Goal: Task Accomplishment & Management: Manage account settings

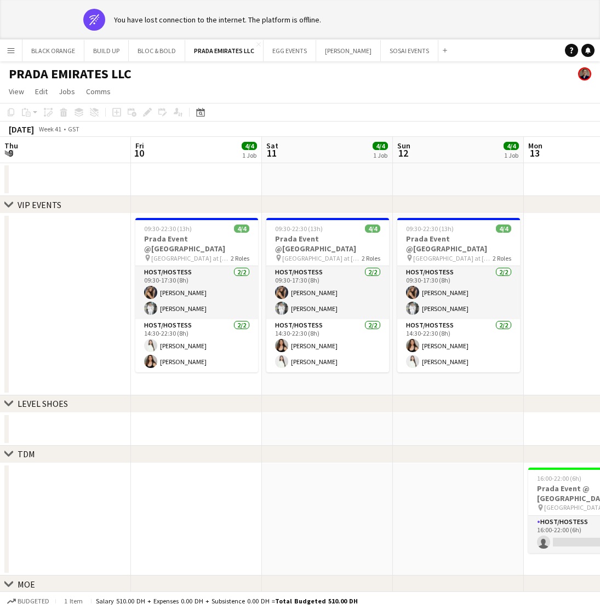
scroll to position [0, 390]
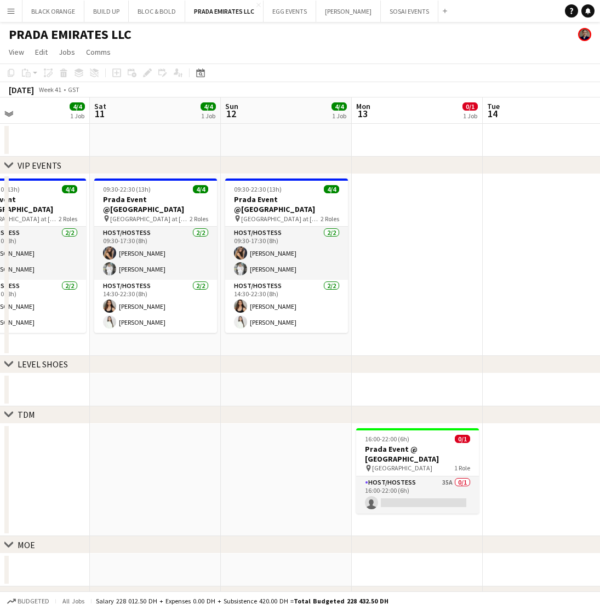
scroll to position [0, 437]
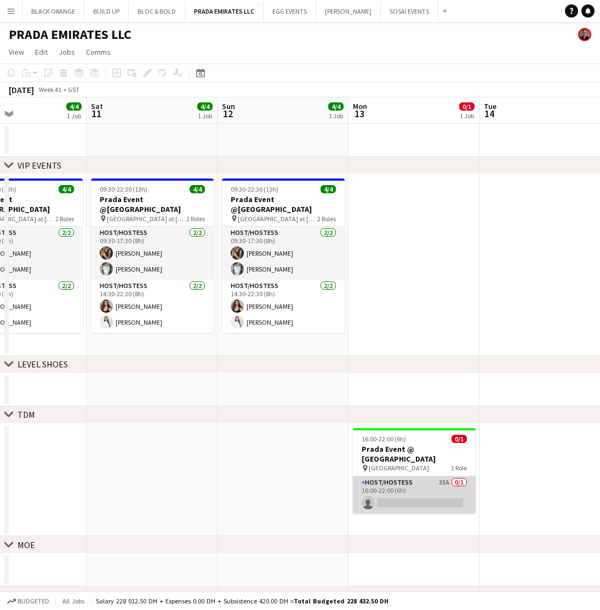
click at [401, 486] on app-card-role "Host/Hostess 35A 0/1 16:00-22:00 (6h) single-neutral-actions" at bounding box center [414, 494] width 123 height 37
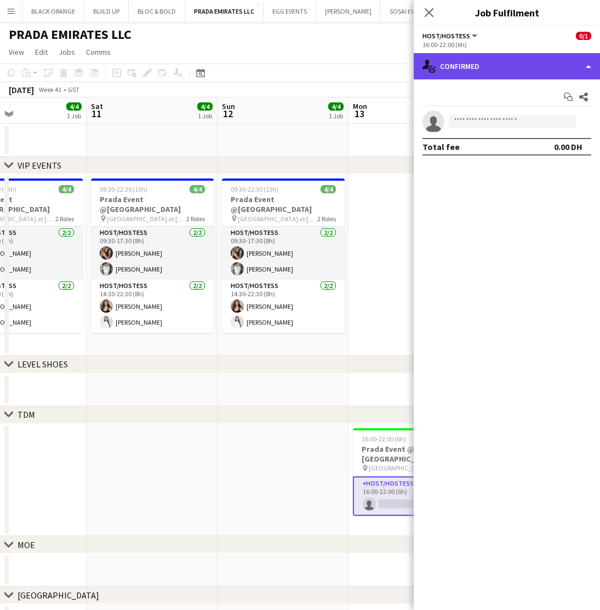
click at [496, 57] on div "single-neutral-actions-check-2 Confirmed" at bounding box center [506, 66] width 186 height 26
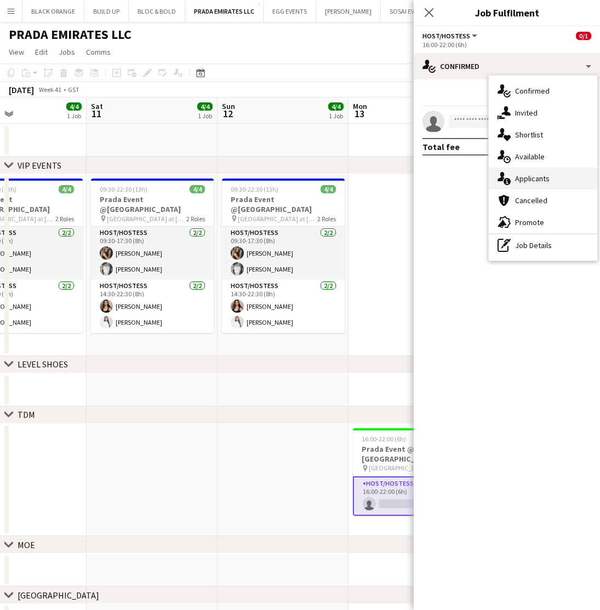
click at [520, 183] on div "single-neutral-actions-information Applicants" at bounding box center [543, 179] width 108 height 22
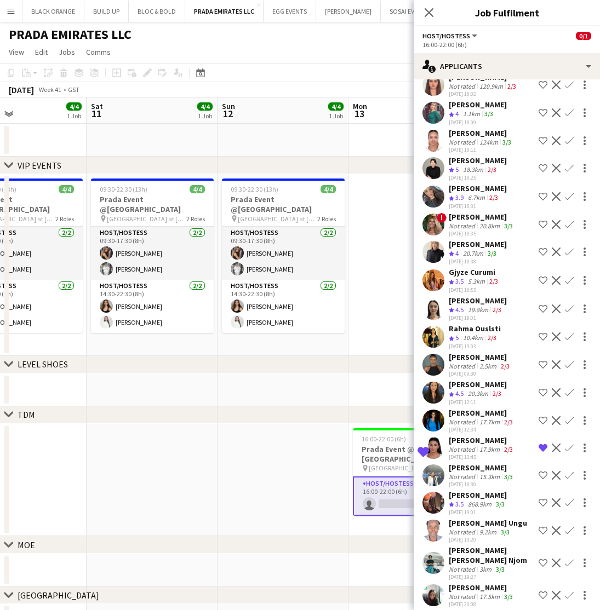
scroll to position [335, 0]
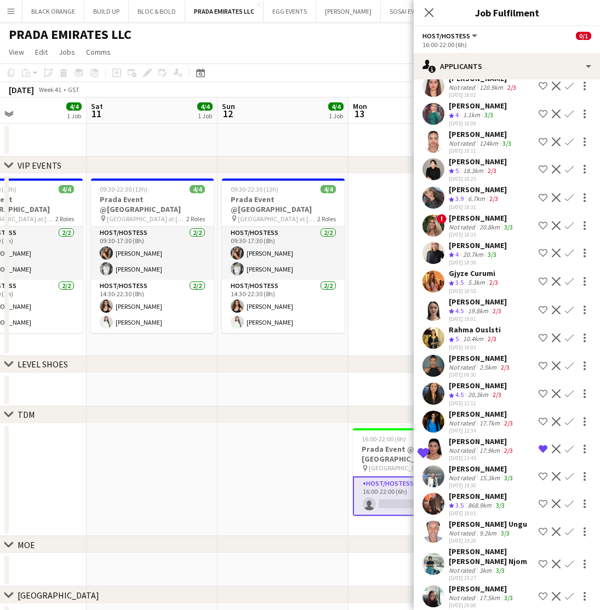
click at [463, 594] on div "Not rated" at bounding box center [463, 598] width 28 height 8
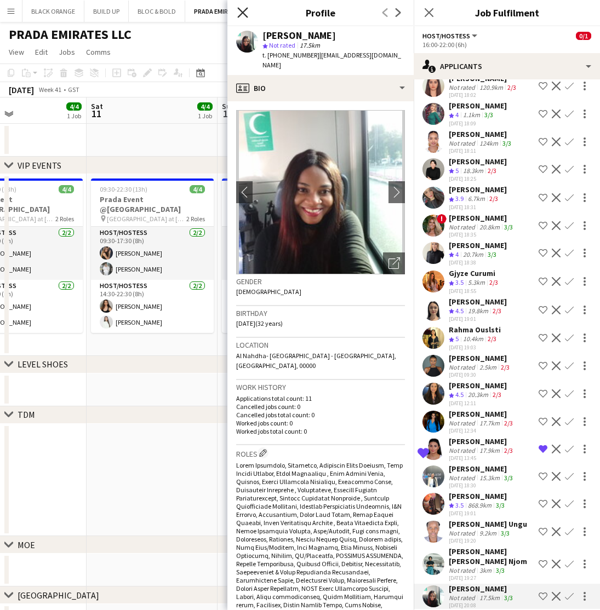
click at [240, 12] on icon "Close pop-in" at bounding box center [242, 12] width 10 height 10
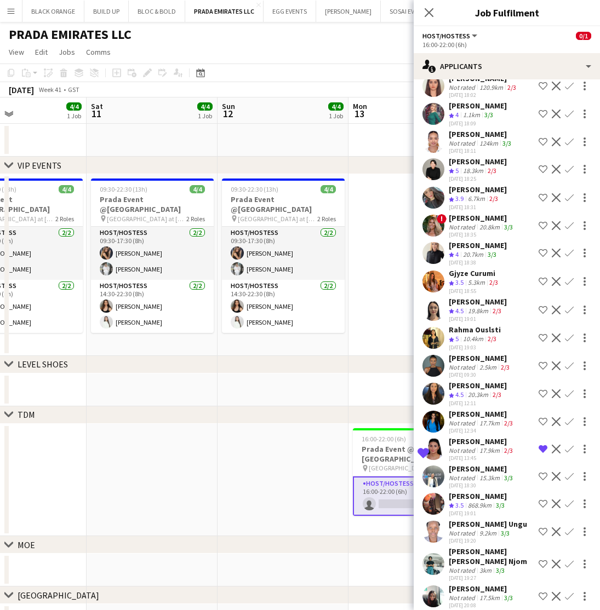
click at [465, 477] on div "Not rated" at bounding box center [463, 478] width 28 height 8
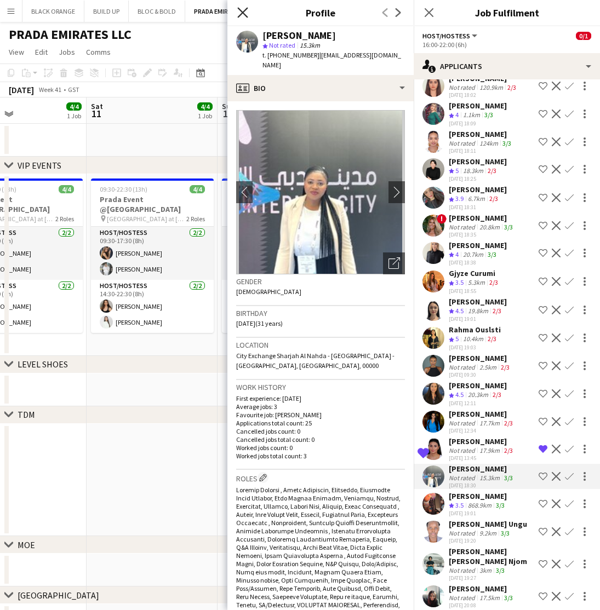
click at [238, 10] on icon "Close pop-in" at bounding box center [242, 12] width 10 height 10
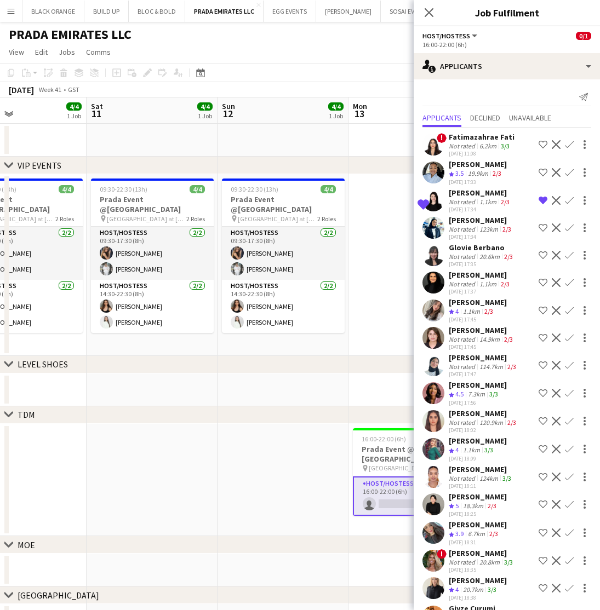
scroll to position [0, 0]
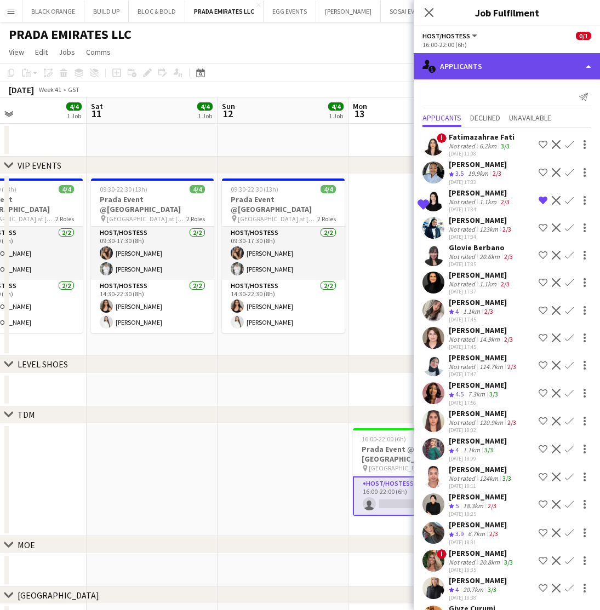
click at [499, 70] on div "single-neutral-actions-information Applicants" at bounding box center [506, 66] width 186 height 26
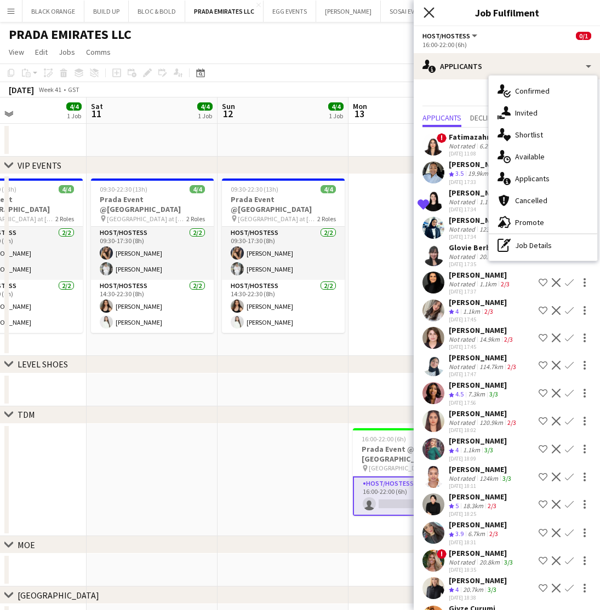
click at [431, 16] on icon "Close pop-in" at bounding box center [428, 12] width 10 height 10
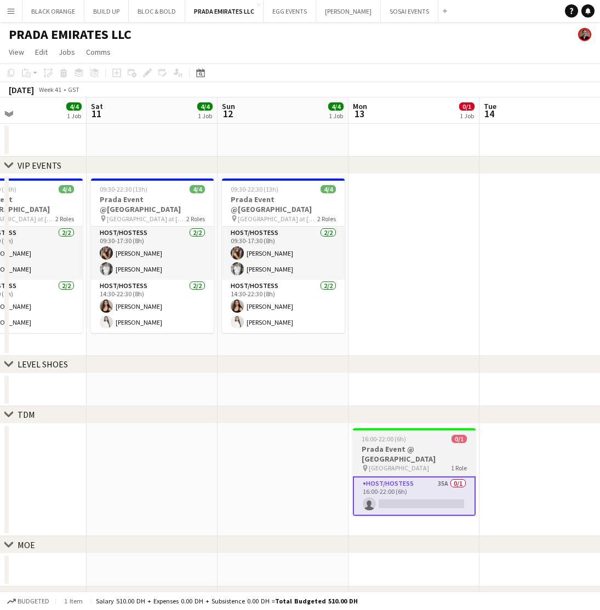
click at [419, 464] on div "pin Dubai Mall 1 Role" at bounding box center [414, 468] width 123 height 9
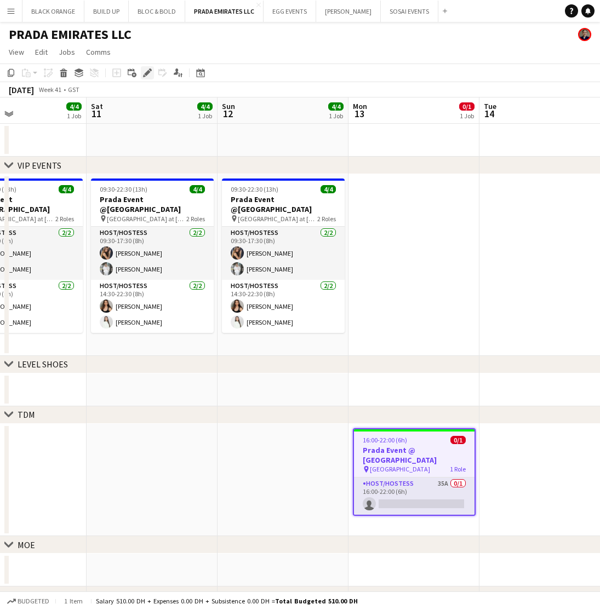
click at [143, 75] on icon "Edit" at bounding box center [147, 72] width 9 height 9
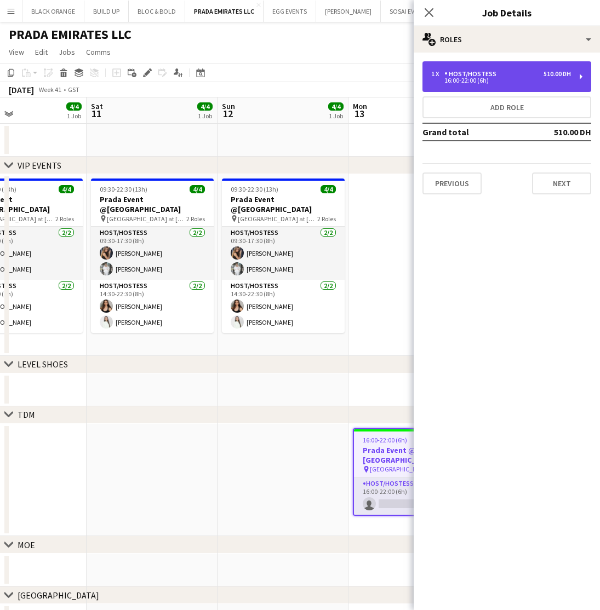
click at [468, 82] on div "16:00-22:00 (6h)" at bounding box center [501, 80] width 140 height 5
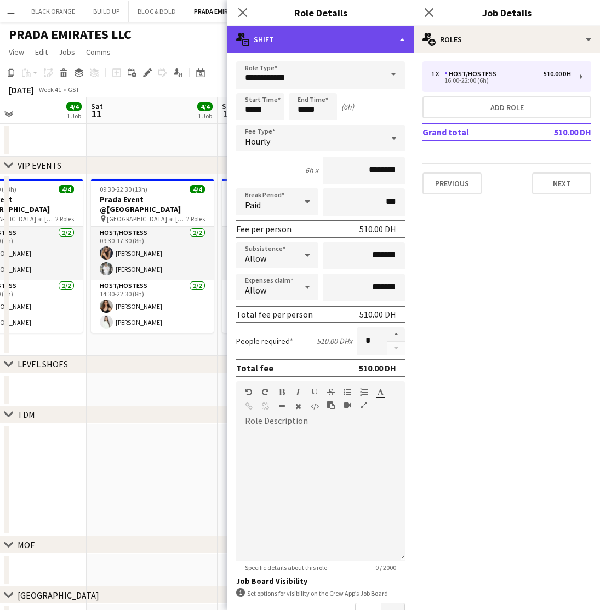
click at [318, 44] on div "multiple-actions-text Shift" at bounding box center [320, 39] width 186 height 26
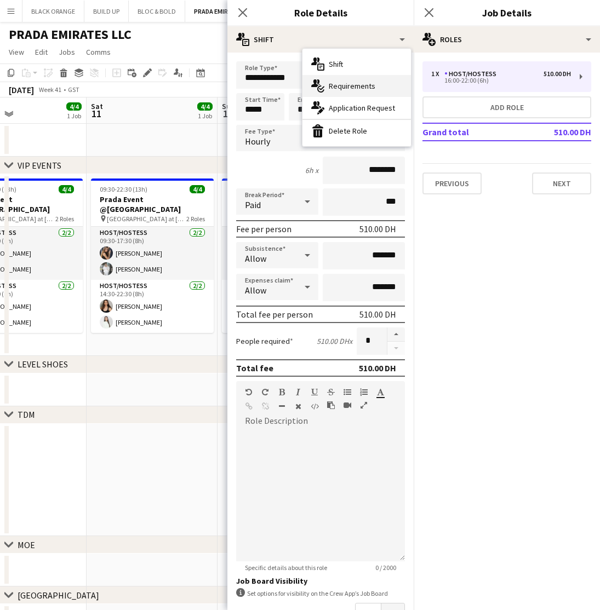
click at [340, 88] on span "Requirements" at bounding box center [352, 86] width 47 height 10
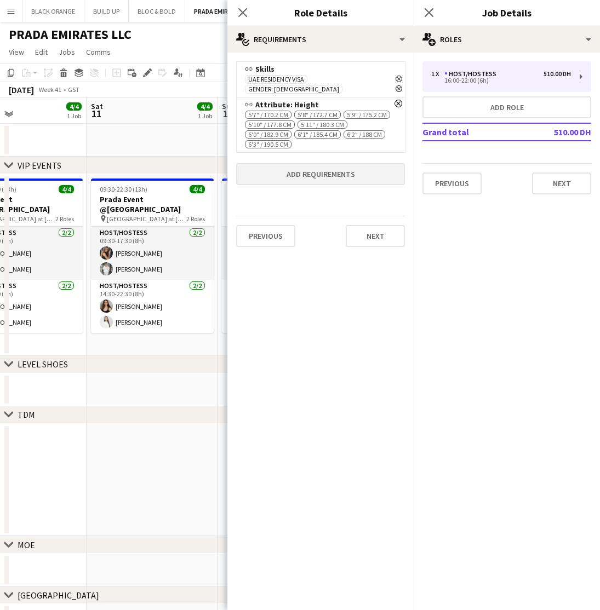
click at [318, 168] on button "Add requirements" at bounding box center [320, 174] width 169 height 22
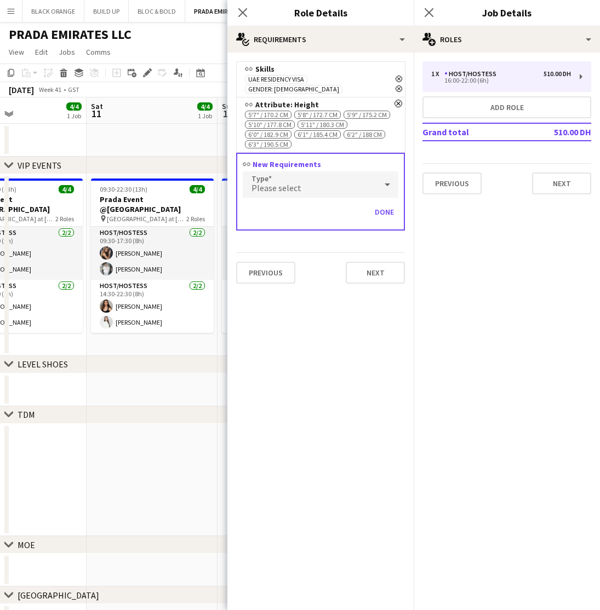
click at [269, 182] on span "Please select" at bounding box center [276, 187] width 50 height 11
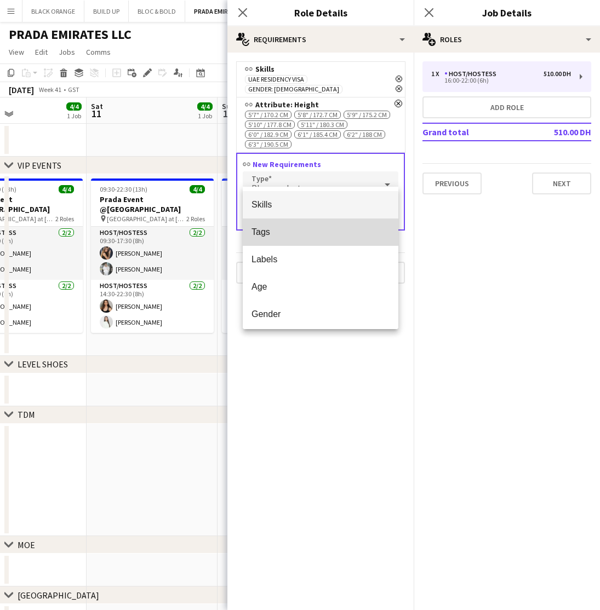
click at [273, 229] on span "Tags" at bounding box center [320, 232] width 138 height 10
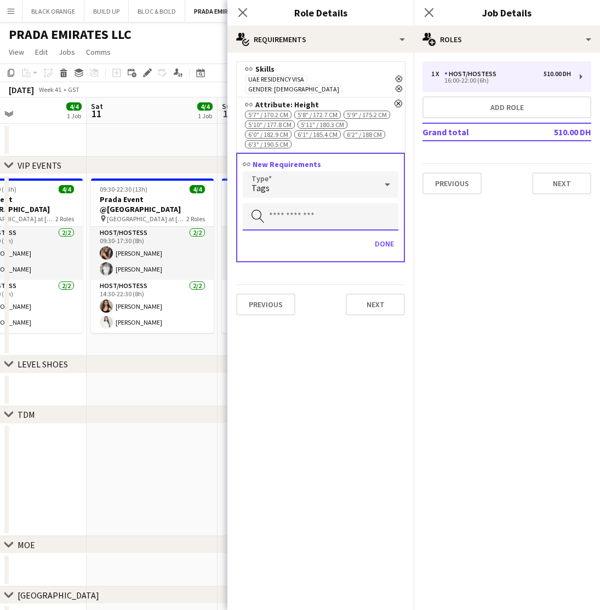
click at [302, 210] on input "text" at bounding box center [321, 216] width 156 height 27
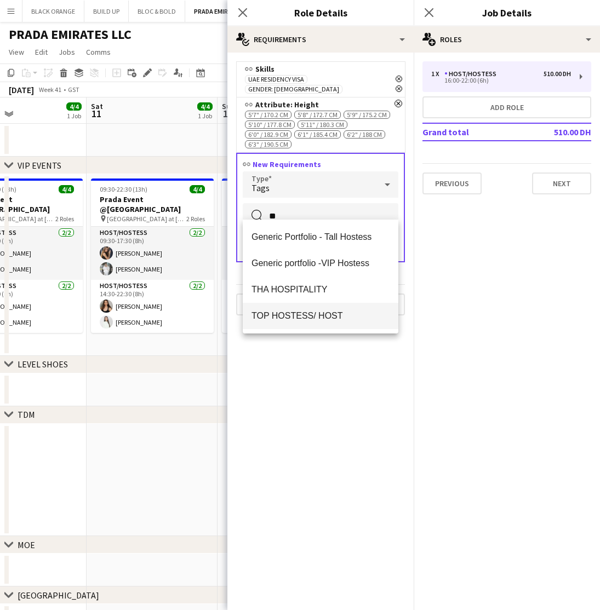
type input "**"
click at [306, 314] on span "TOP HOSTESS/ HOST" at bounding box center [320, 316] width 138 height 10
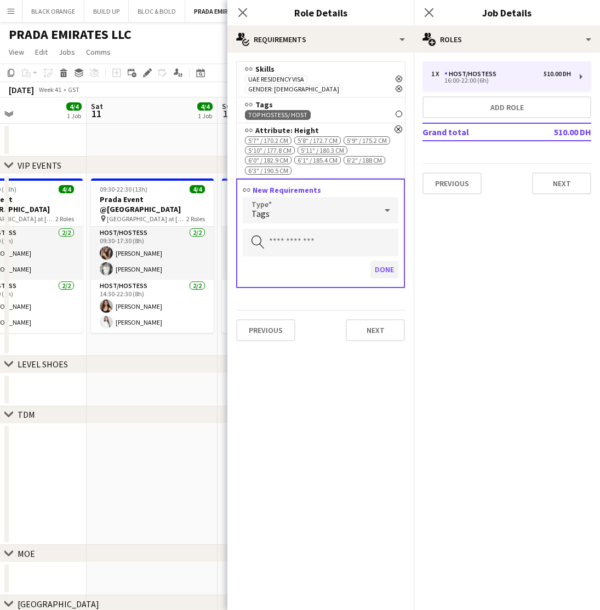
click at [378, 265] on button "Done" at bounding box center [384, 270] width 28 height 18
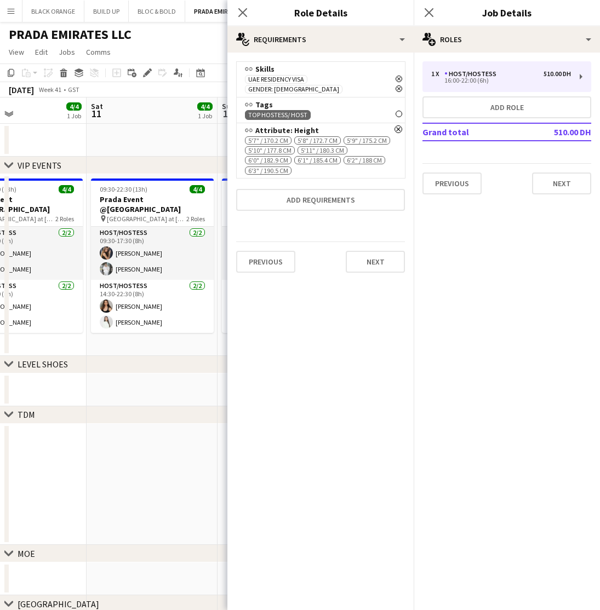
click at [191, 400] on app-date-cell at bounding box center [152, 389] width 131 height 33
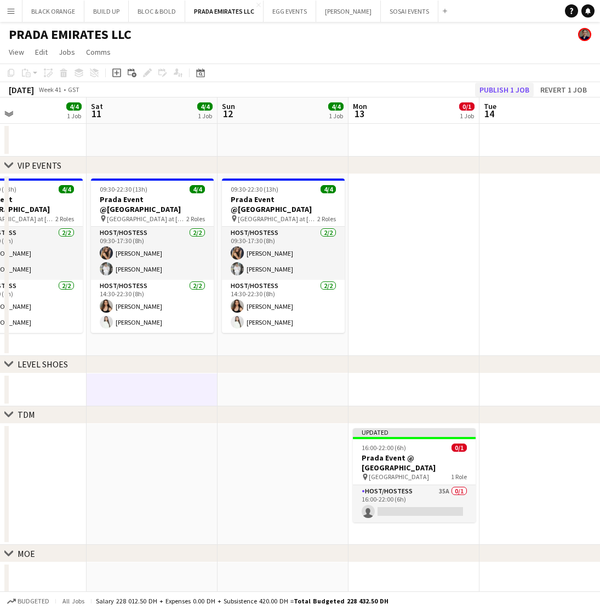
click at [521, 88] on button "Publish 1 job" at bounding box center [504, 90] width 59 height 14
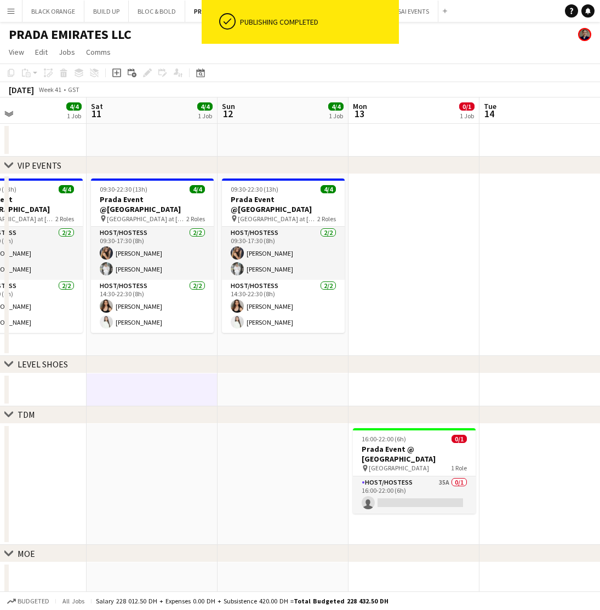
click at [468, 55] on app-page-menu "View Day view expanded Day view collapsed Month view Date picker Jump to [DATE]…" at bounding box center [300, 53] width 600 height 21
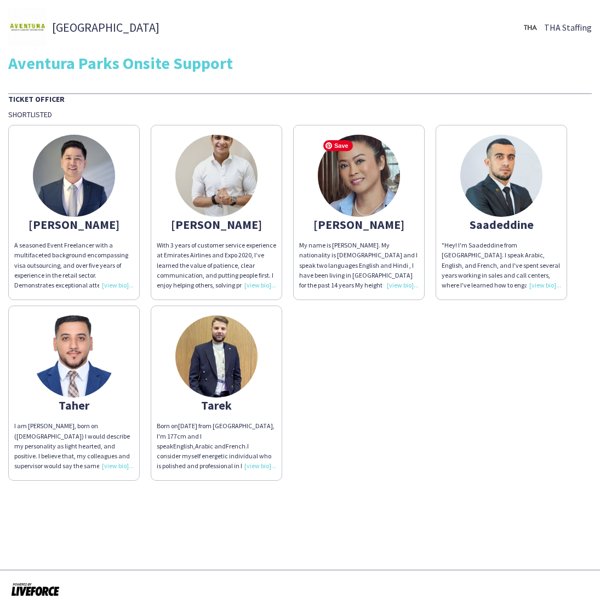
click at [362, 203] on img at bounding box center [359, 176] width 82 height 82
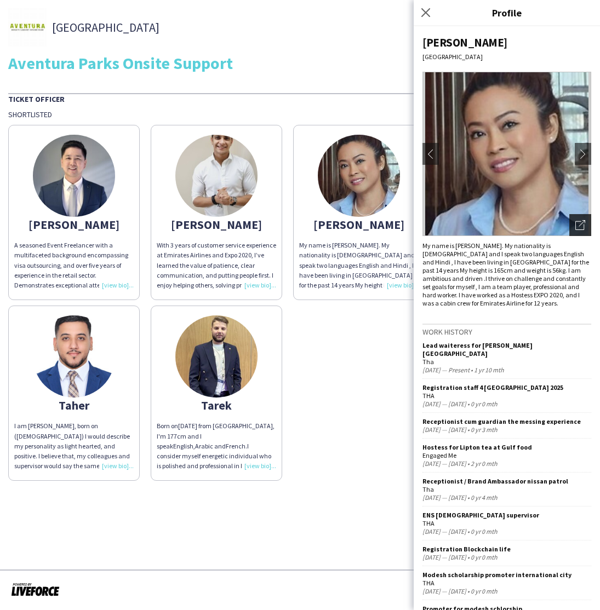
click at [578, 227] on icon "Open photos pop-in" at bounding box center [580, 225] width 10 height 10
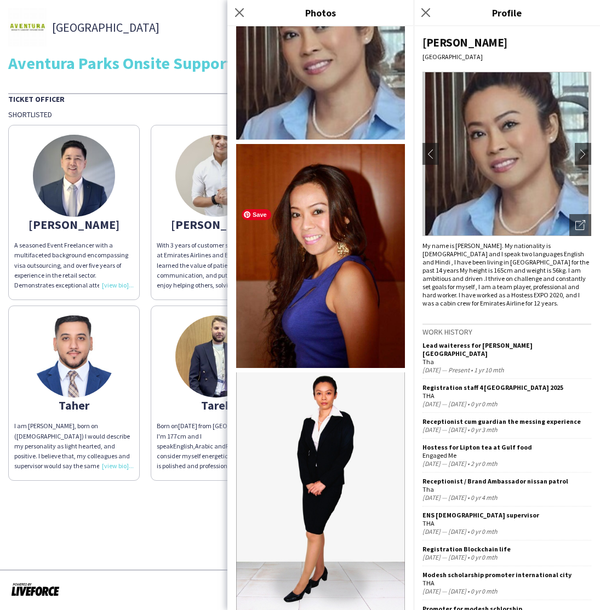
scroll to position [60, 0]
click at [237, 10] on icon at bounding box center [239, 12] width 10 height 10
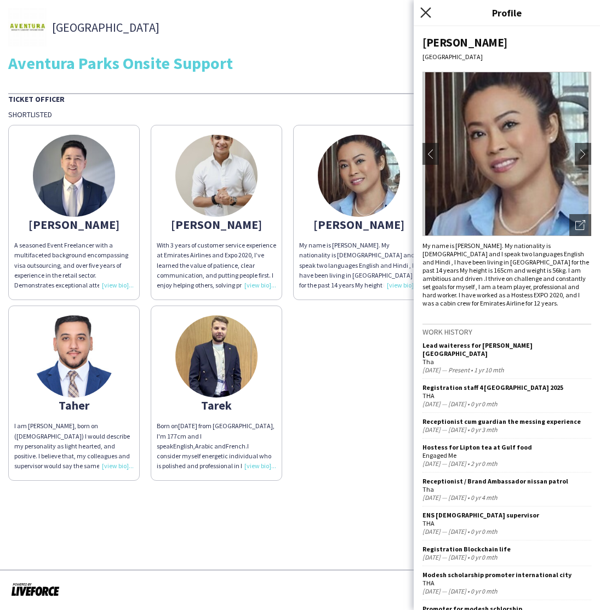
click at [423, 12] on icon "Close pop-in" at bounding box center [425, 12] width 10 height 10
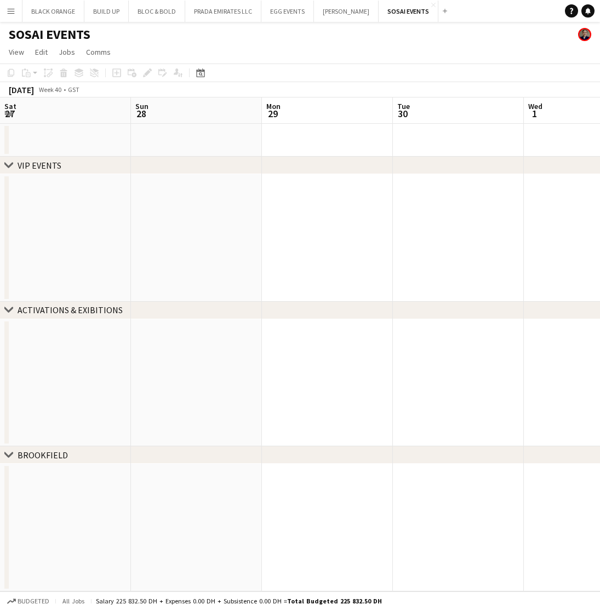
scroll to position [0, 262]
click at [277, 19] on button "EGG EVENTS Close" at bounding box center [287, 11] width 53 height 21
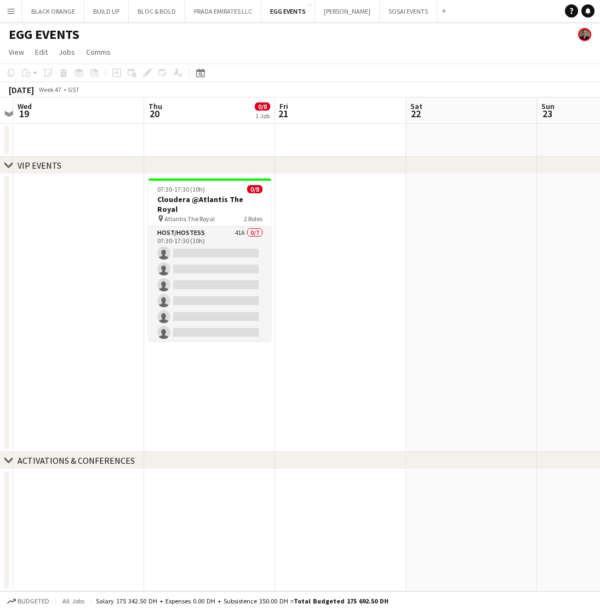
scroll to position [0, 381]
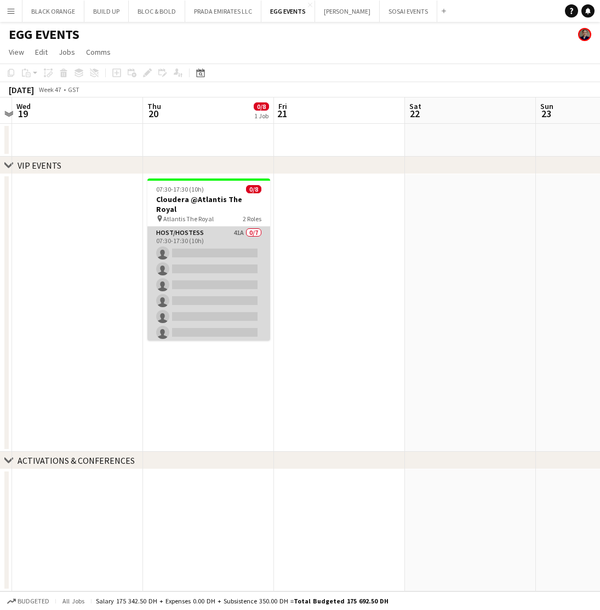
click at [238, 241] on app-card-role "Host/Hostess 41A 0/7 07:30-17:30 (10h) single-neutral-actions single-neutral-ac…" at bounding box center [208, 293] width 123 height 133
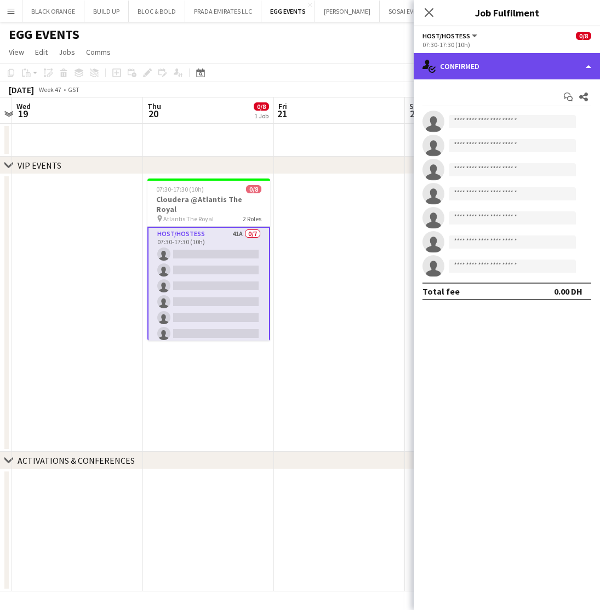
click at [503, 67] on div "single-neutral-actions-check-2 Confirmed" at bounding box center [506, 66] width 186 height 26
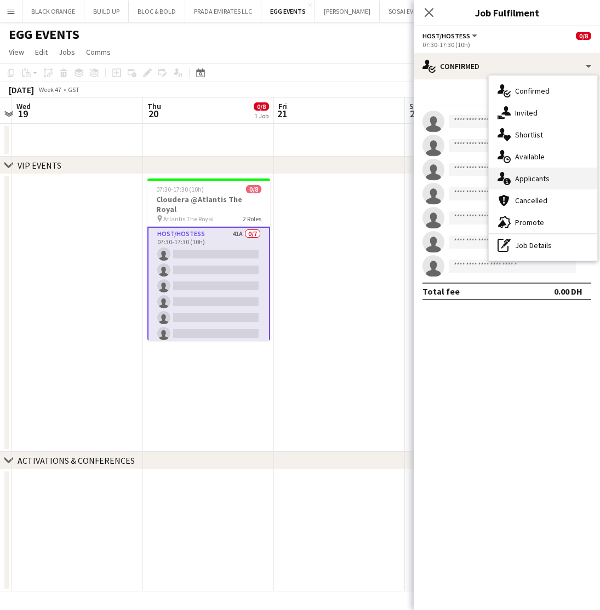
click at [520, 176] on span "Applicants" at bounding box center [532, 179] width 35 height 10
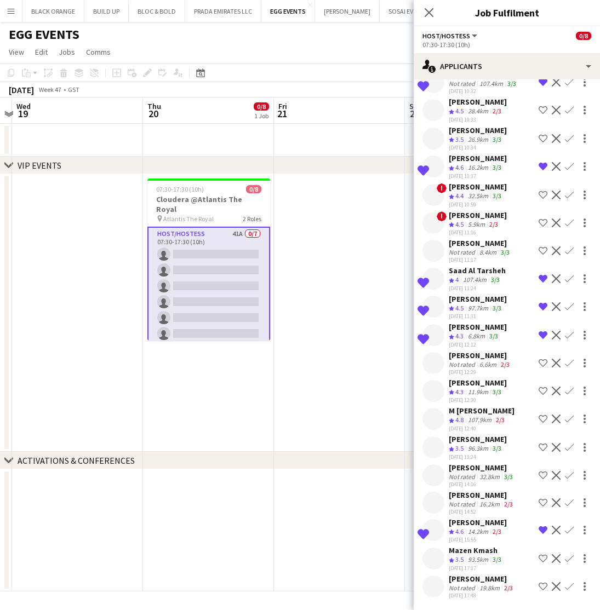
scroll to position [683, 0]
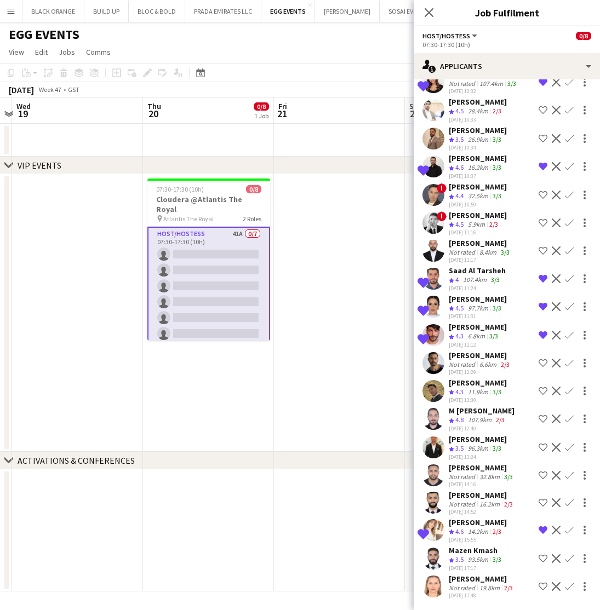
click at [459, 585] on div "Not rated" at bounding box center [463, 588] width 28 height 8
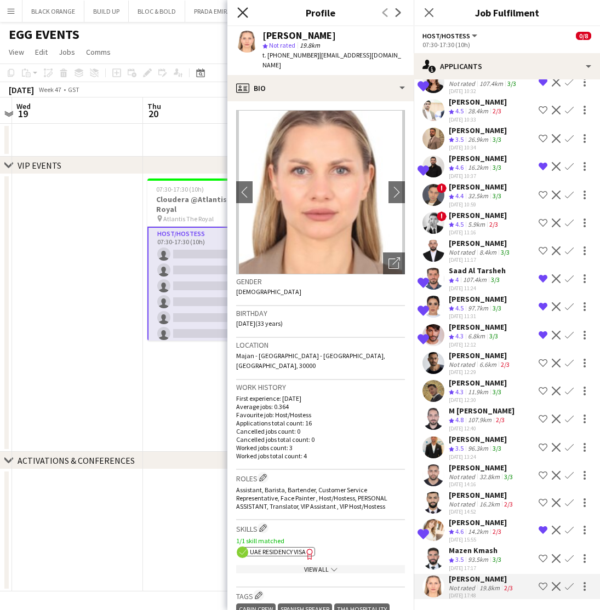
click at [245, 15] on icon at bounding box center [242, 12] width 10 height 10
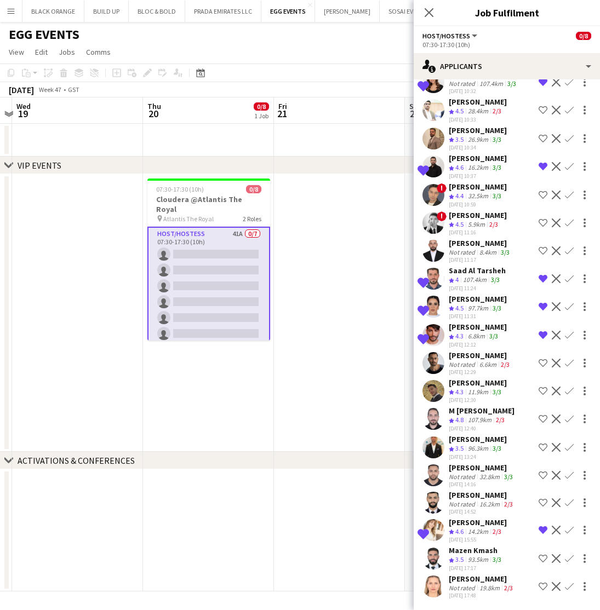
click at [480, 587] on div "19.8km" at bounding box center [489, 588] width 25 height 8
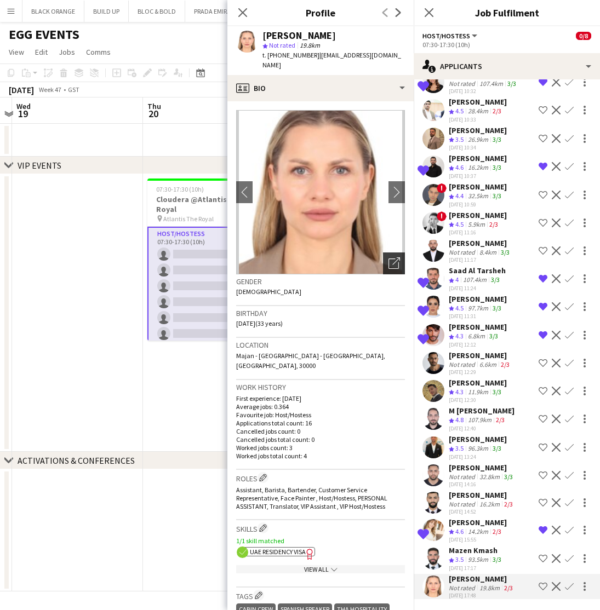
click at [388, 257] on icon "Open photos pop-in" at bounding box center [394, 263] width 12 height 12
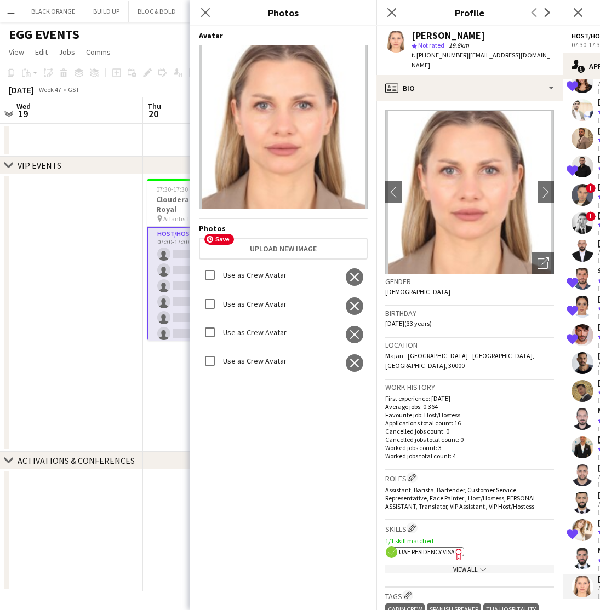
scroll to position [514, 0]
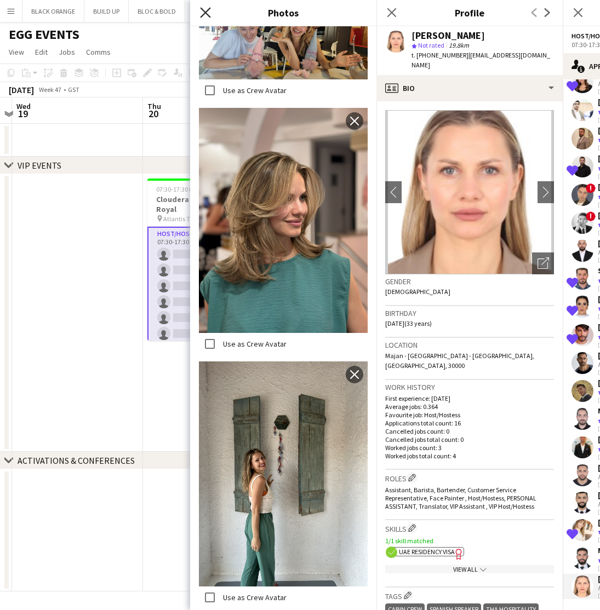
click at [203, 13] on icon "Close pop-in" at bounding box center [205, 12] width 10 height 10
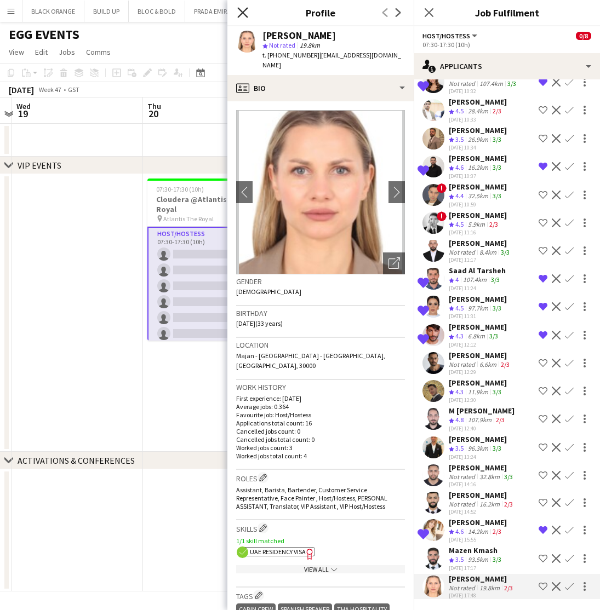
click at [240, 15] on icon at bounding box center [242, 12] width 10 height 10
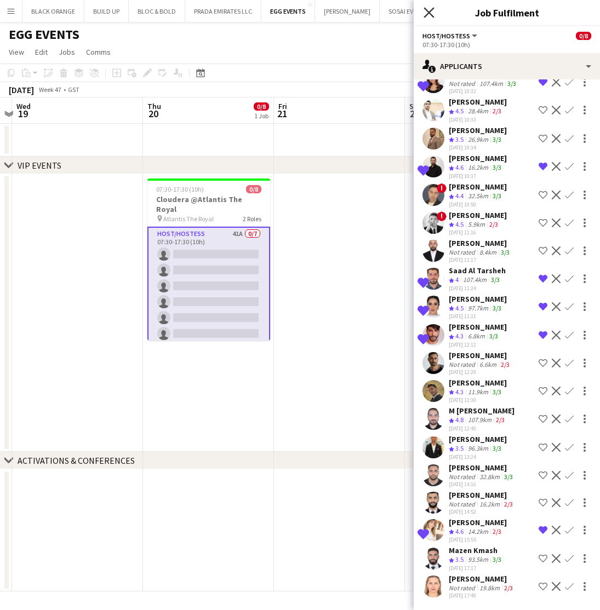
click at [426, 13] on icon "Close pop-in" at bounding box center [428, 12] width 10 height 10
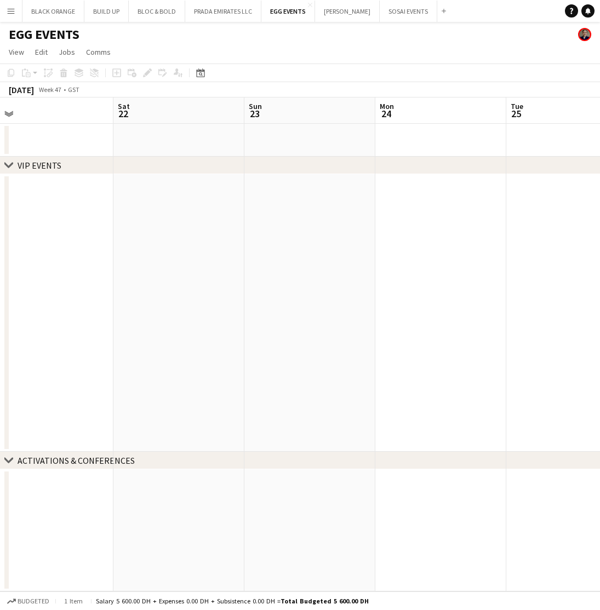
scroll to position [0, 417]
click at [390, 16] on button "SOSAI EVENTS Close" at bounding box center [409, 11] width 58 height 21
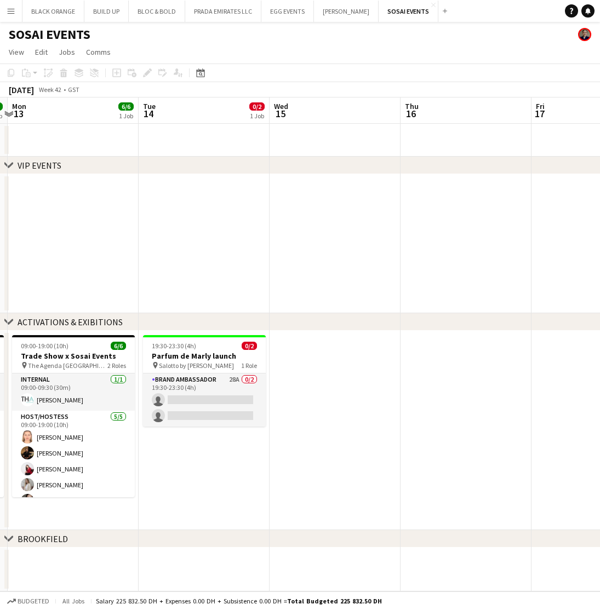
scroll to position [0, 253]
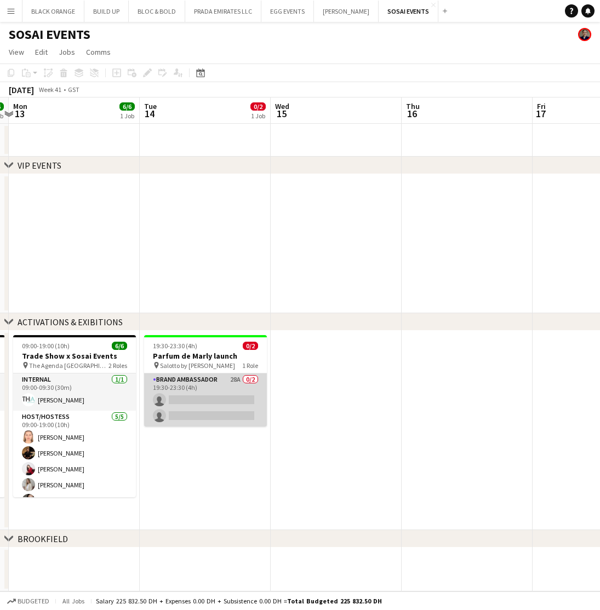
click at [222, 404] on app-card-role "Brand Ambassador 28A 0/2 19:30-23:30 (4h) single-neutral-actions single-neutral…" at bounding box center [205, 400] width 123 height 53
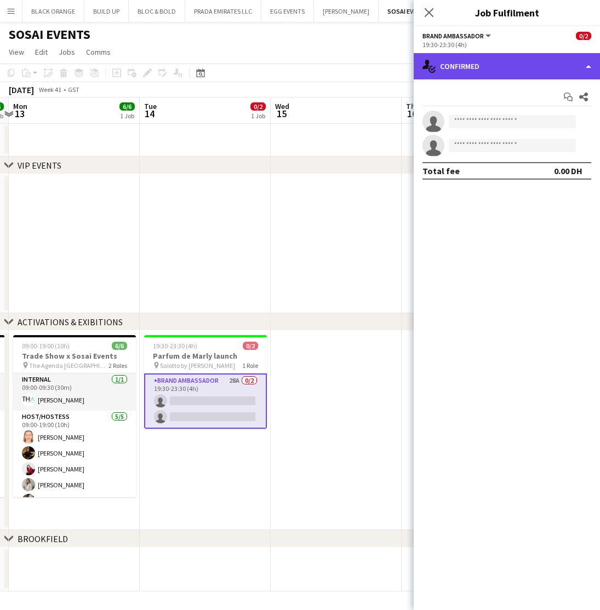
click at [533, 66] on div "single-neutral-actions-check-2 Confirmed" at bounding box center [506, 66] width 186 height 26
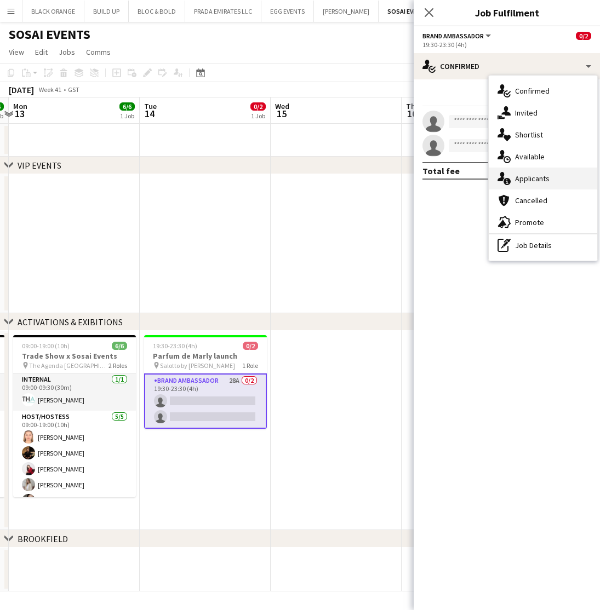
click at [525, 182] on span "Applicants" at bounding box center [532, 179] width 35 height 10
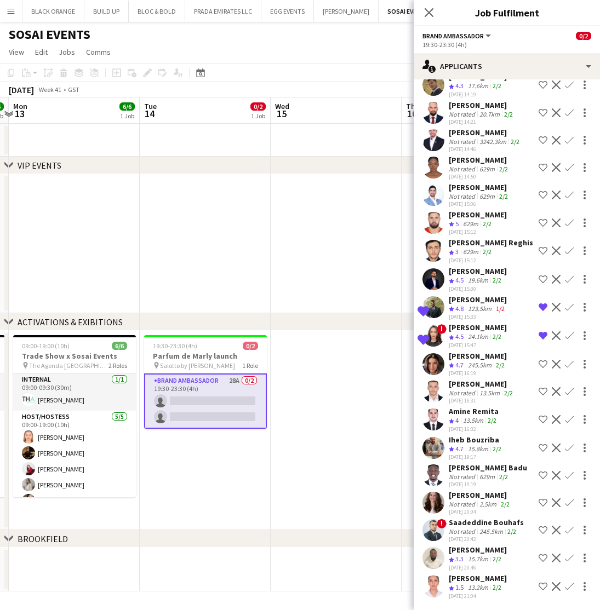
scroll to position [323, 0]
click at [465, 582] on div "[PERSON_NAME]" at bounding box center [478, 578] width 58 height 10
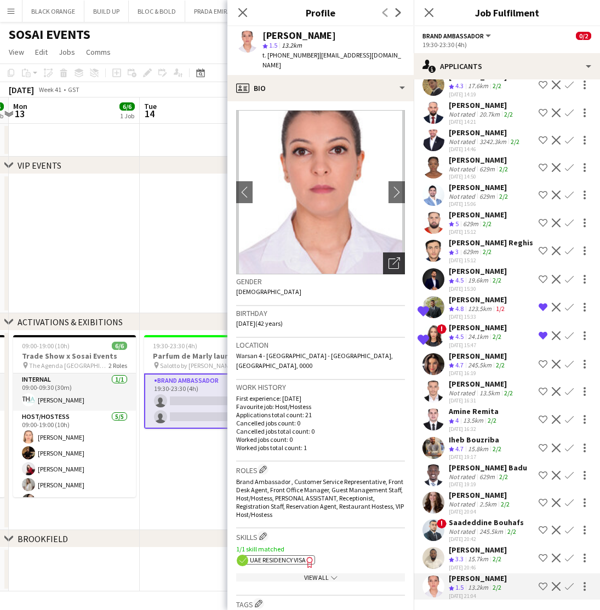
click at [387, 252] on div "Open photos pop-in" at bounding box center [394, 263] width 22 height 22
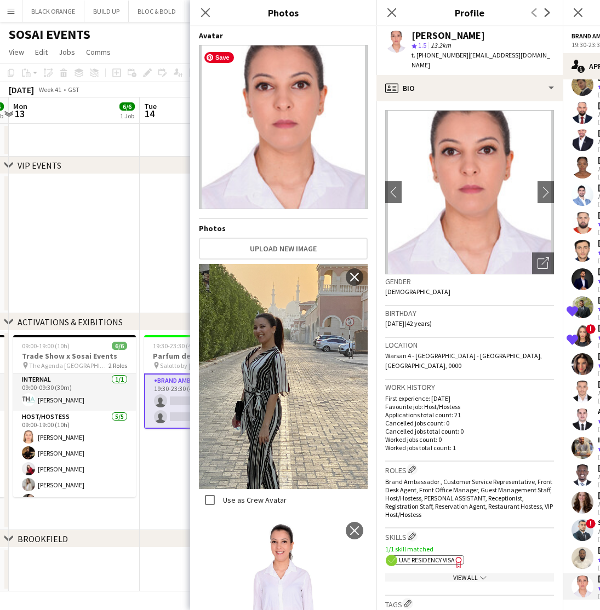
scroll to position [0, 0]
click at [205, 16] on icon "Close pop-in" at bounding box center [205, 12] width 10 height 10
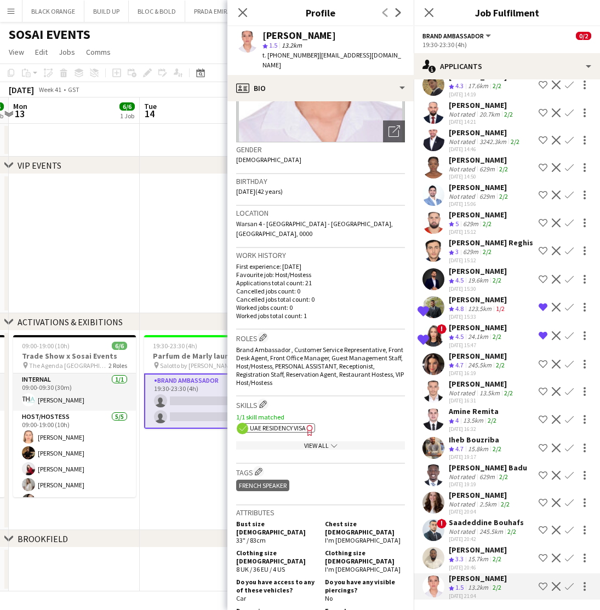
scroll to position [139, 0]
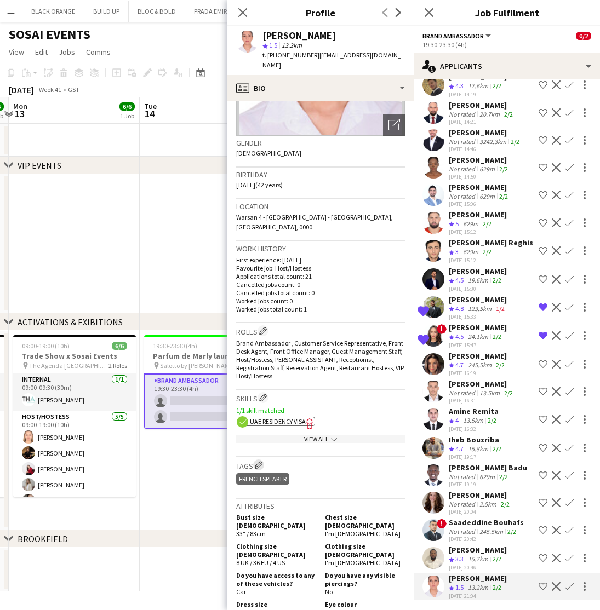
click at [257, 461] on app-icon "Edit crew company tags" at bounding box center [259, 465] width 8 height 8
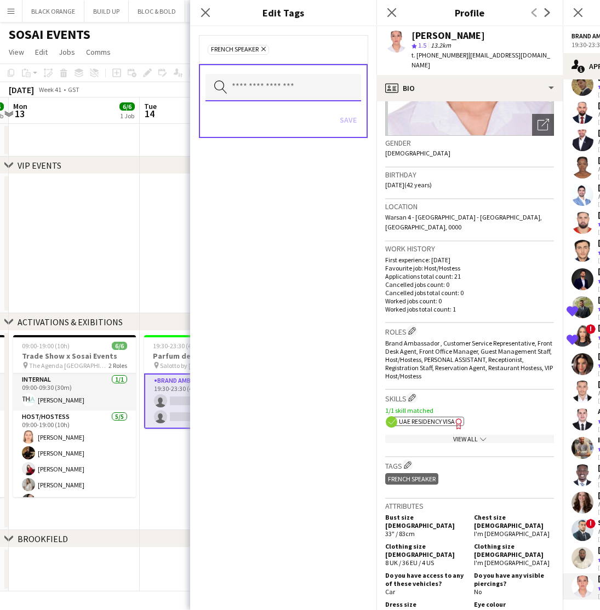
click at [263, 89] on input "text" at bounding box center [283, 87] width 156 height 27
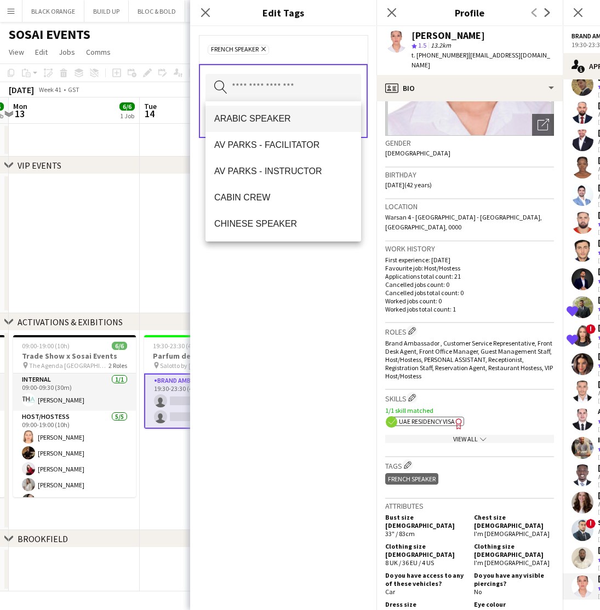
click at [271, 120] on span "ARABIC SPEAKER" at bounding box center [283, 118] width 138 height 10
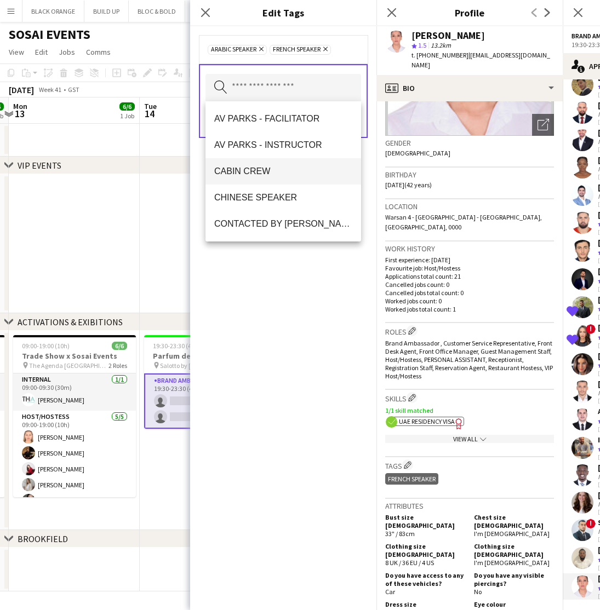
click at [243, 167] on span "CABIN CREW" at bounding box center [283, 171] width 138 height 10
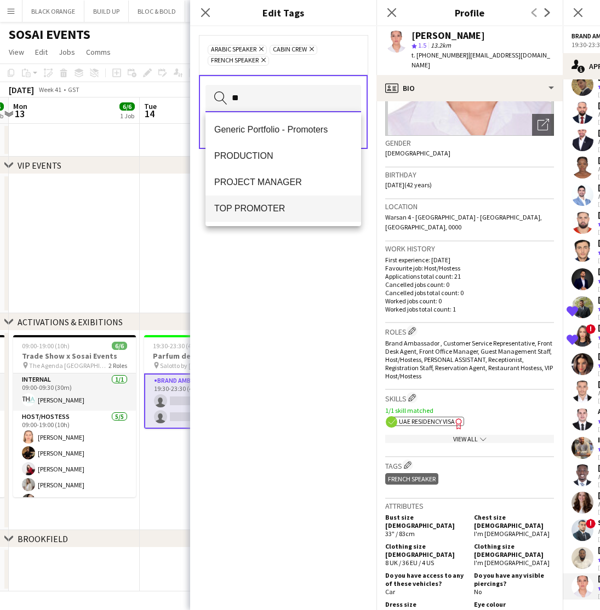
type input "**"
click at [260, 204] on span "TOP PROMOTER" at bounding box center [283, 208] width 138 height 10
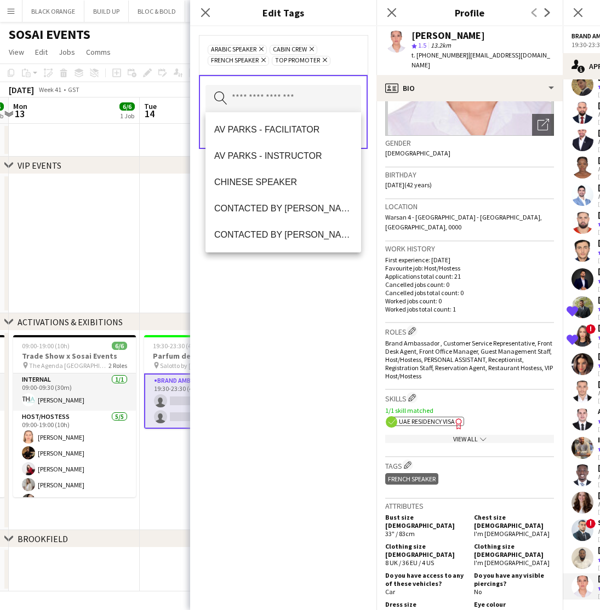
click at [276, 377] on div "ARABIC SPEAKER Remove CABIN CREW Remove FRENCH SPEAKER Remove TOP PROMOTER Remo…" at bounding box center [283, 318] width 186 height 584
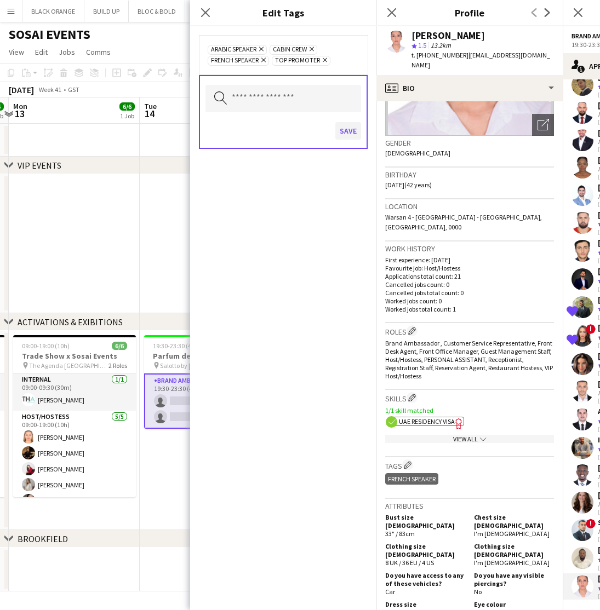
click at [352, 130] on button "Save" at bounding box center [348, 131] width 26 height 18
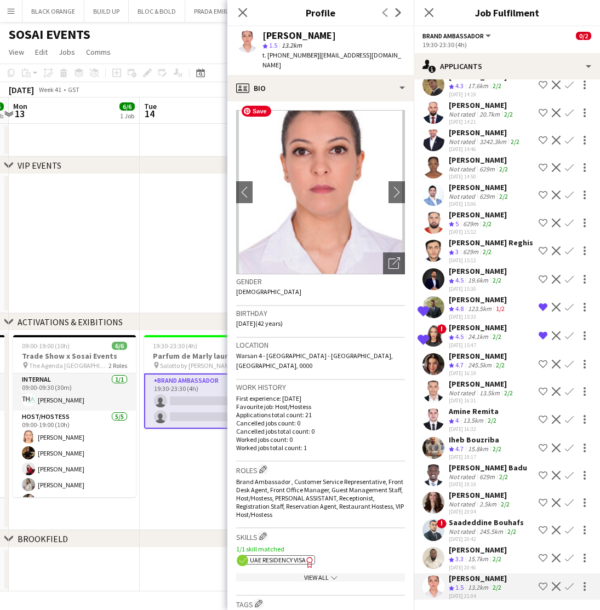
scroll to position [0, 0]
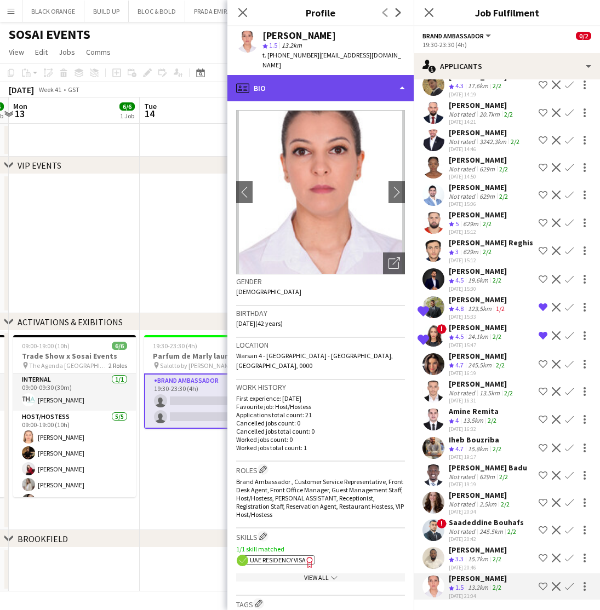
click at [331, 76] on div "profile Bio" at bounding box center [320, 88] width 186 height 26
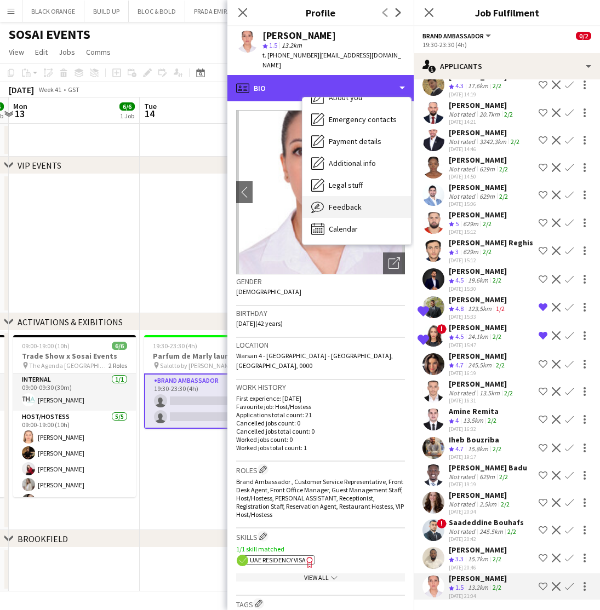
scroll to position [81, 0]
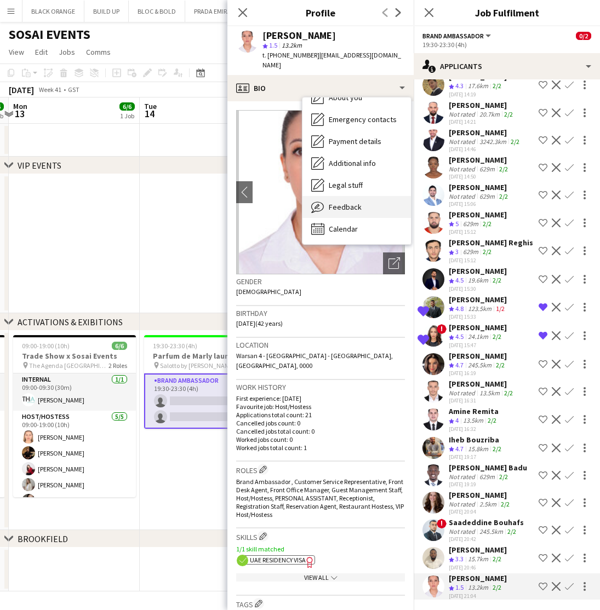
click at [347, 202] on span "Feedback" at bounding box center [345, 207] width 33 height 10
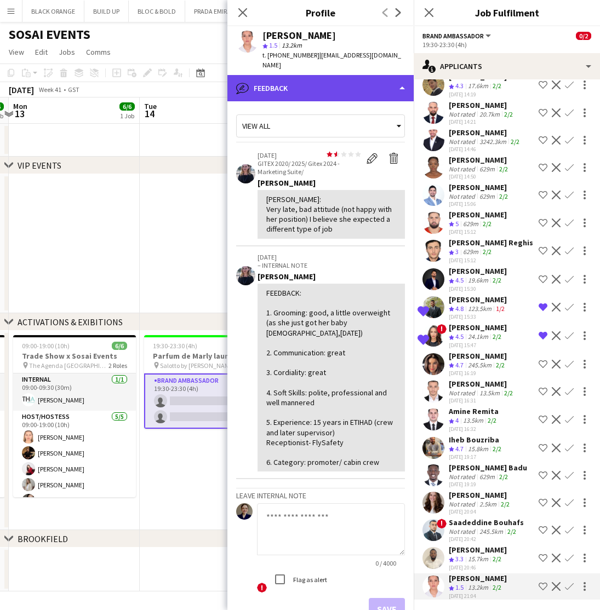
click at [328, 75] on div "bubble-pencil Feedback" at bounding box center [320, 88] width 186 height 26
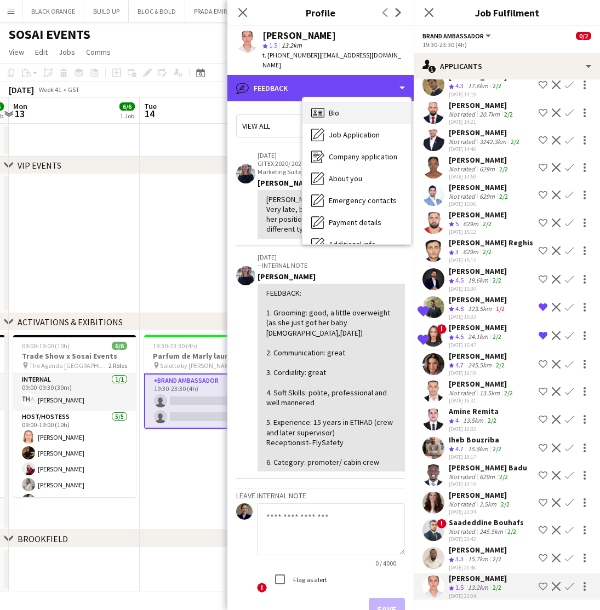
scroll to position [0, 0]
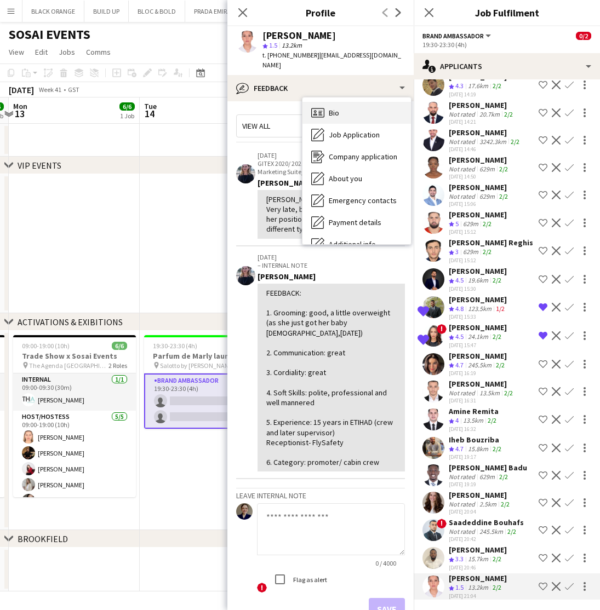
click at [343, 107] on div "Bio Bio" at bounding box center [356, 113] width 108 height 22
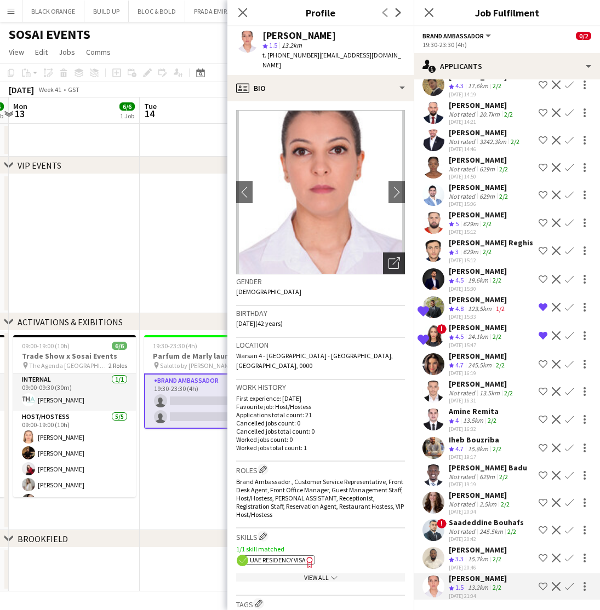
click at [390, 257] on icon "Open photos pop-in" at bounding box center [394, 263] width 12 height 12
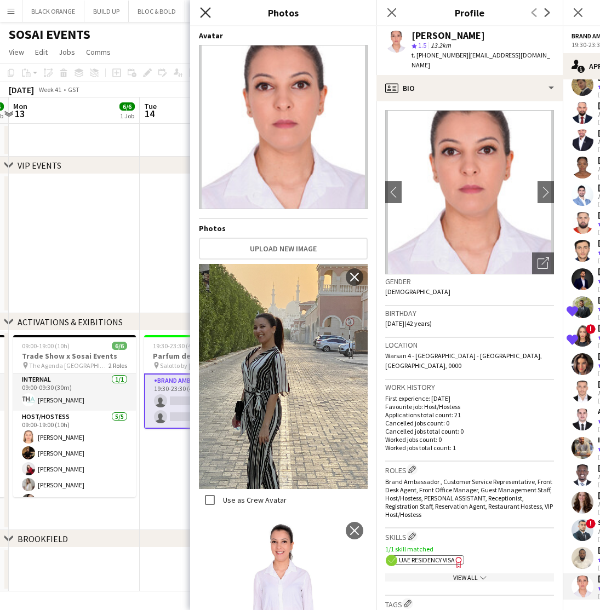
click at [205, 11] on icon "Close pop-in" at bounding box center [205, 12] width 10 height 10
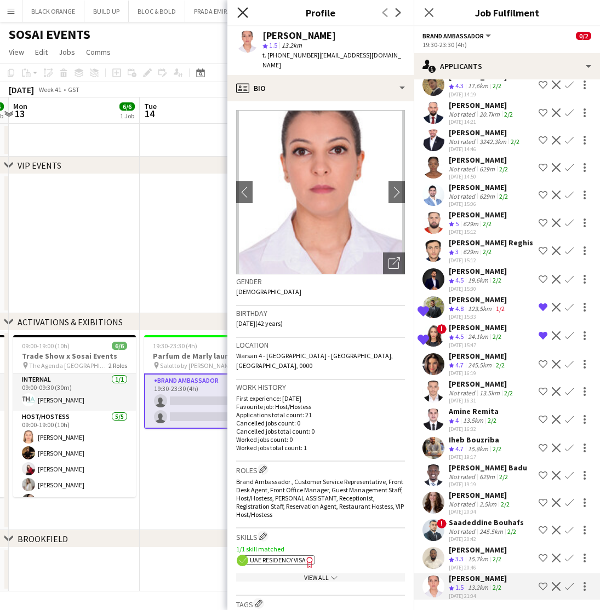
click at [243, 10] on icon "Close pop-in" at bounding box center [242, 12] width 10 height 10
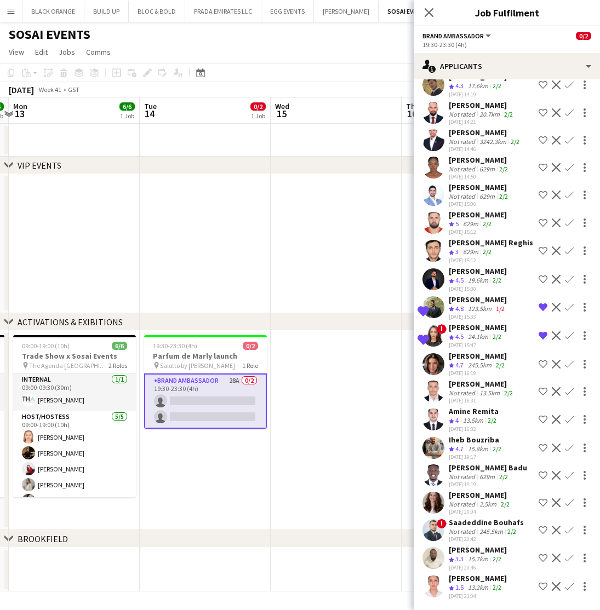
click at [470, 499] on div "[PERSON_NAME]" at bounding box center [480, 495] width 63 height 10
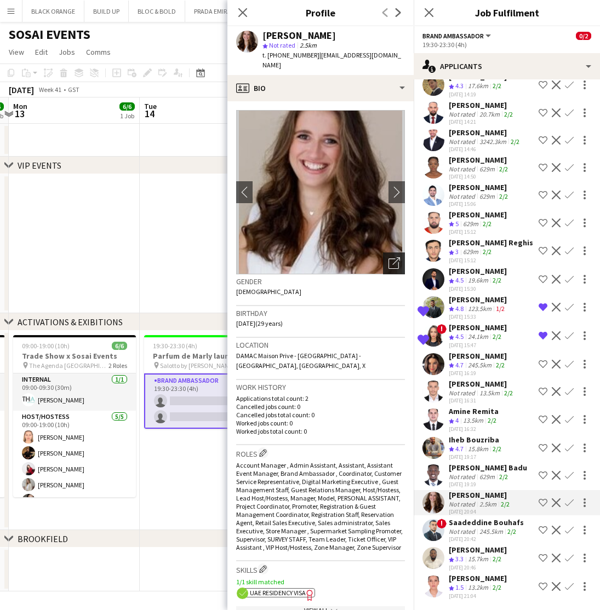
click at [393, 258] on icon at bounding box center [393, 263] width 10 height 10
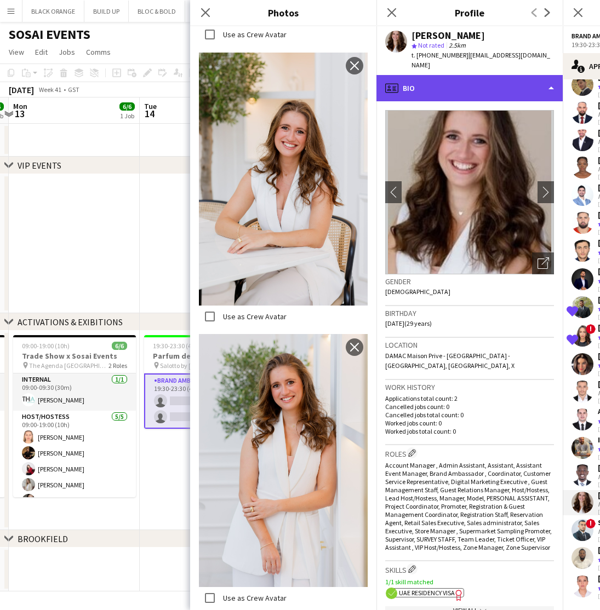
click at [459, 79] on div "profile Bio" at bounding box center [469, 88] width 186 height 26
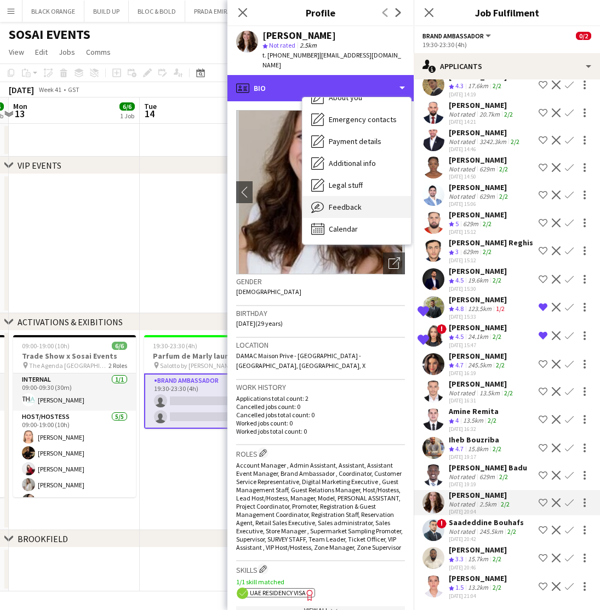
scroll to position [81, 0]
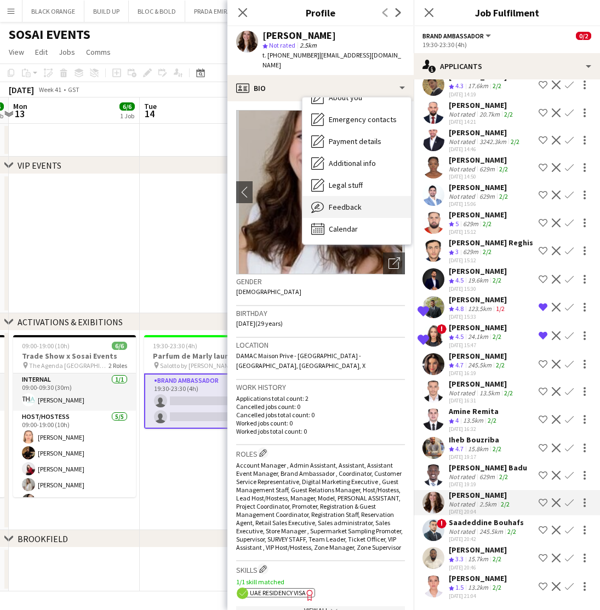
click at [337, 202] on span "Feedback" at bounding box center [345, 207] width 33 height 10
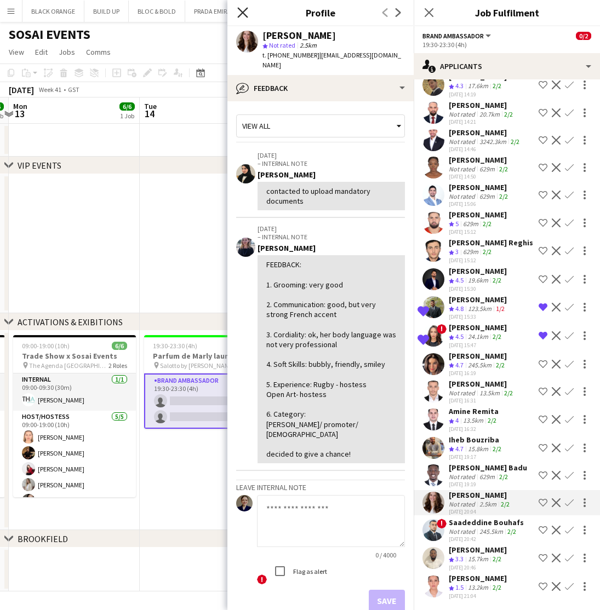
click at [242, 13] on icon at bounding box center [242, 12] width 10 height 10
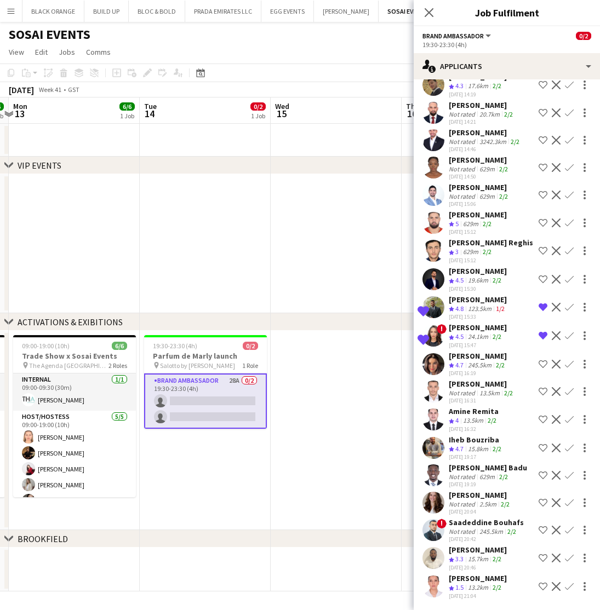
click at [460, 416] on div "Amine Remita" at bounding box center [474, 411] width 50 height 10
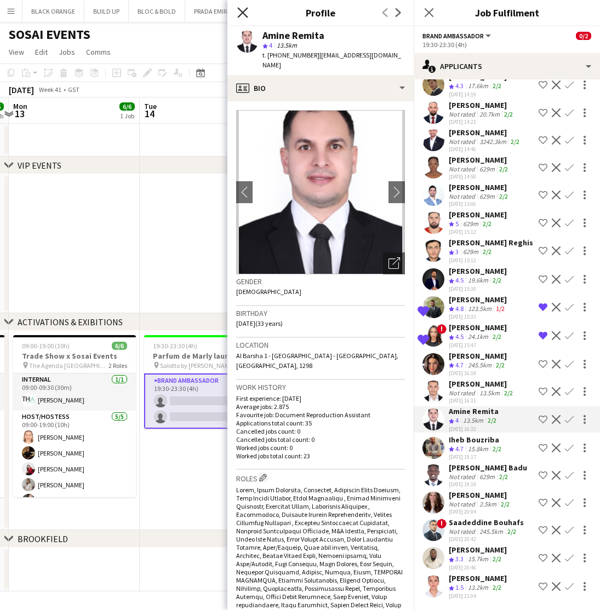
click at [241, 9] on icon "Close pop-in" at bounding box center [242, 12] width 10 height 10
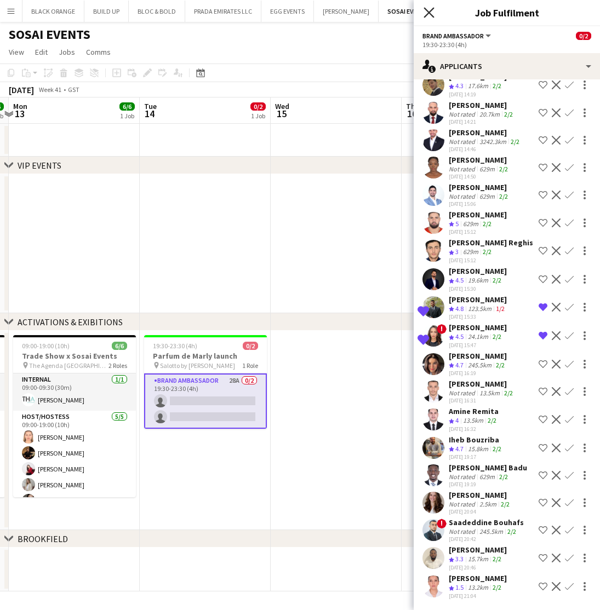
click at [430, 13] on icon "Close pop-in" at bounding box center [428, 12] width 10 height 10
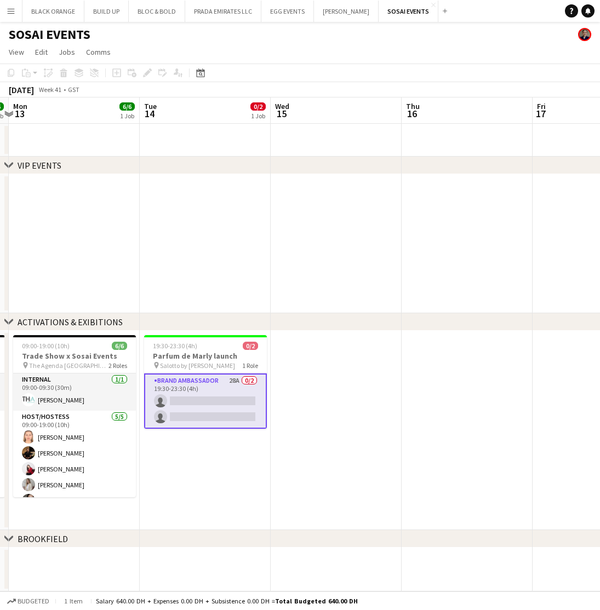
click at [4, 17] on button "Menu" at bounding box center [11, 11] width 22 height 22
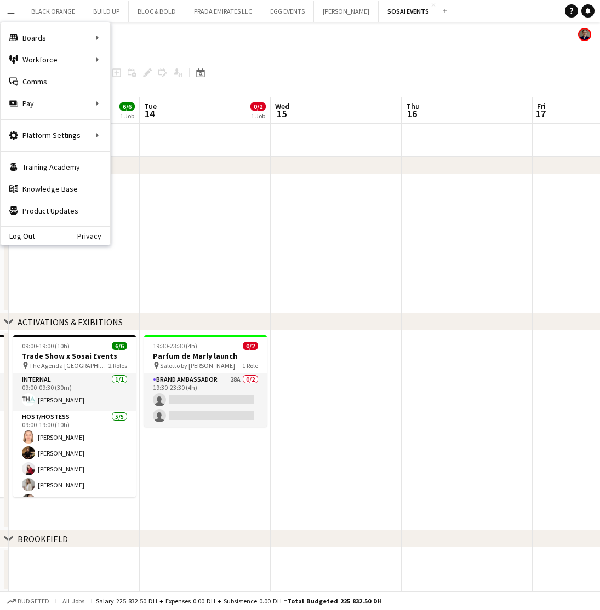
click at [419, 50] on app-page-menu "View Day view expanded Day view collapsed Month view Date picker Jump to [DATE]…" at bounding box center [300, 53] width 600 height 21
